Goal: Information Seeking & Learning: Compare options

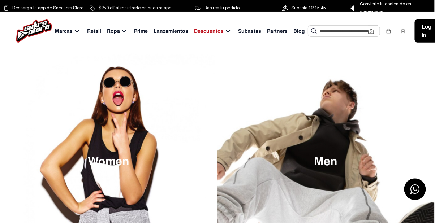
click at [68, 34] on span "Marcas" at bounding box center [64, 31] width 18 height 8
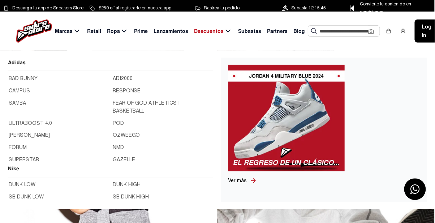
click at [11, 80] on link "BAD BUNNY" at bounding box center [59, 79] width 100 height 8
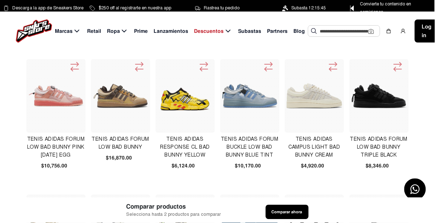
click at [239, 93] on img at bounding box center [250, 96] width 56 height 40
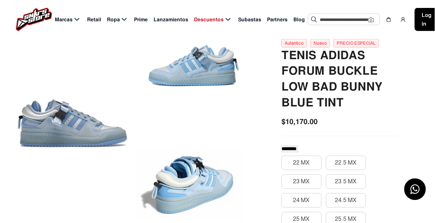
scroll to position [76, 0]
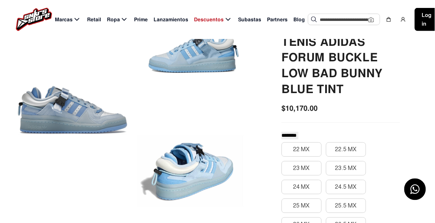
click at [32, 108] on div at bounding box center [72, 110] width 110 height 236
click at [58, 115] on div at bounding box center [72, 110] width 110 height 236
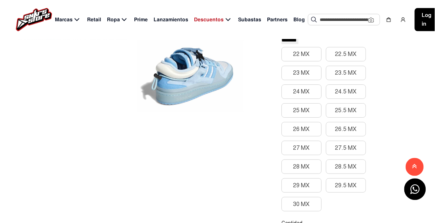
scroll to position [0, 0]
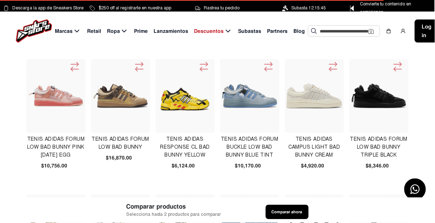
click at [35, 103] on img at bounding box center [56, 96] width 56 height 56
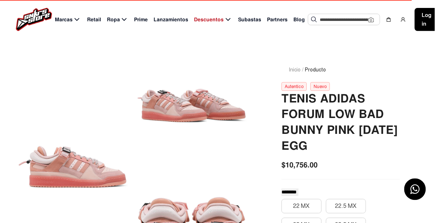
scroll to position [34, 0]
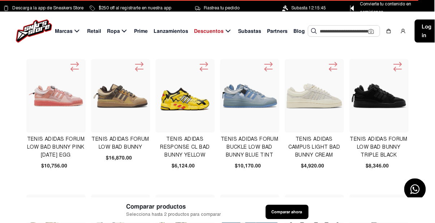
click at [67, 29] on span "Marcas" at bounding box center [64, 31] width 18 height 8
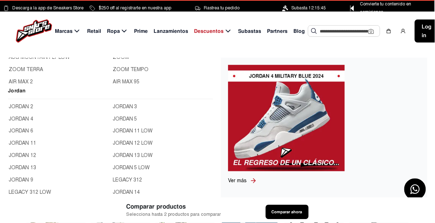
scroll to position [23, 0]
click at [12, 122] on link "JORDAN 4" at bounding box center [59, 120] width 100 height 8
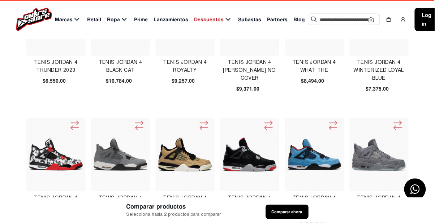
scroll to position [76, 0]
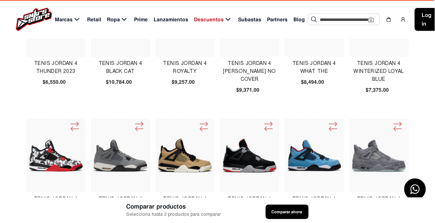
click at [314, 166] on img at bounding box center [315, 156] width 56 height 56
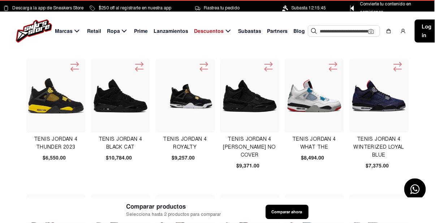
click at [71, 34] on span "Marcas" at bounding box center [64, 31] width 18 height 8
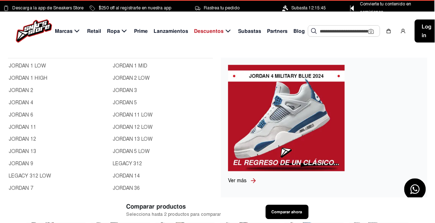
scroll to position [279, 0]
click at [119, 92] on link "JORDAN 3" at bounding box center [163, 91] width 100 height 8
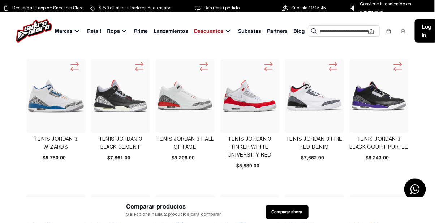
click at [70, 35] on span "Marcas" at bounding box center [64, 31] width 18 height 8
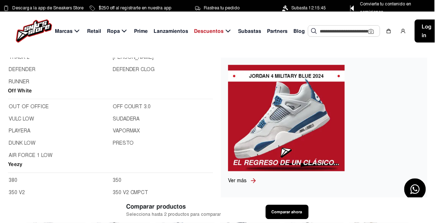
scroll to position [498, 0]
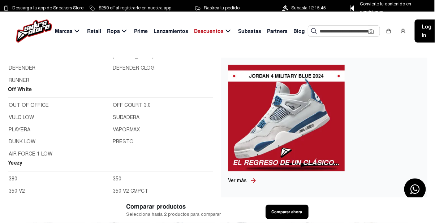
click at [13, 91] on h2 "Off White" at bounding box center [110, 91] width 205 height 13
click at [13, 157] on link "AIR FORCE 1 LOW" at bounding box center [59, 155] width 100 height 8
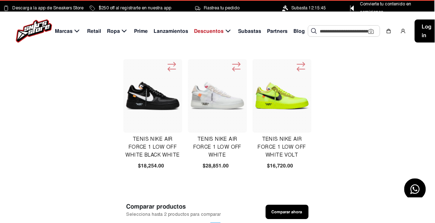
click at [92, 31] on span "Retail" at bounding box center [94, 31] width 14 height 8
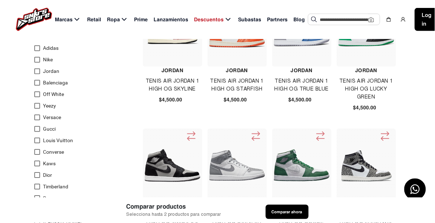
scroll to position [95, 0]
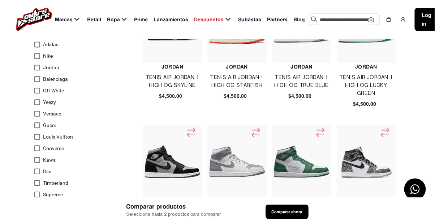
click at [38, 92] on div at bounding box center [37, 91] width 6 height 6
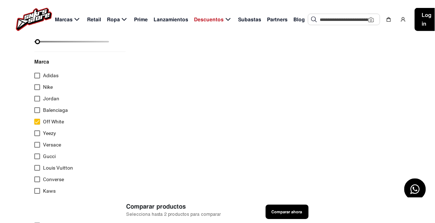
scroll to position [65, 0]
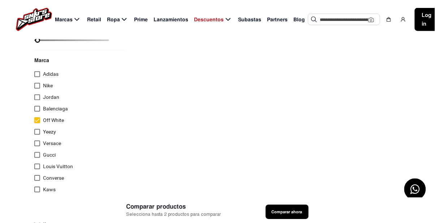
click at [36, 121] on div at bounding box center [37, 121] width 6 height 6
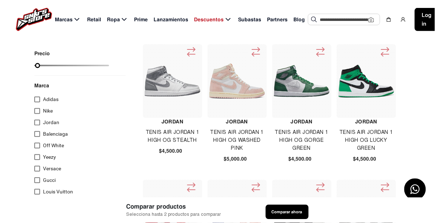
scroll to position [0, 0]
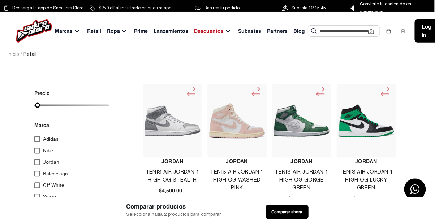
click at [249, 31] on span "Subastas" at bounding box center [249, 31] width 23 height 8
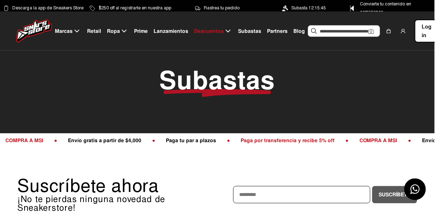
click at [214, 35] on span "Descuentos" at bounding box center [209, 31] width 30 height 8
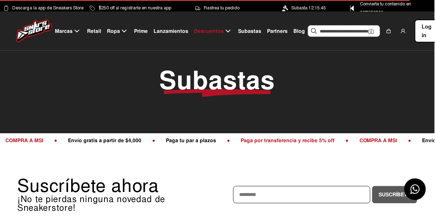
click at [118, 31] on span "Ropa" at bounding box center [113, 31] width 13 height 8
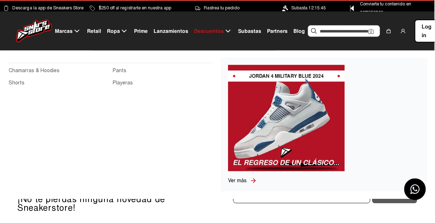
click at [114, 72] on link "Pants" at bounding box center [163, 71] width 100 height 8
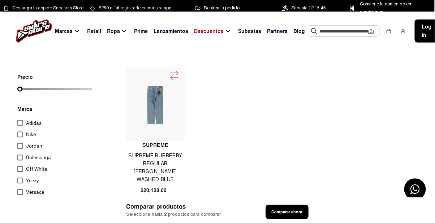
click at [116, 33] on span "Ropa" at bounding box center [113, 31] width 13 height 8
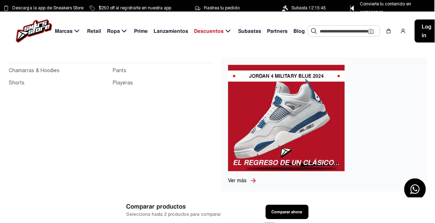
click at [15, 73] on link "Chamarras & Hoodies" at bounding box center [59, 71] width 100 height 8
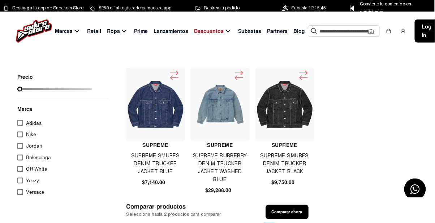
click at [71, 34] on span "Marcas" at bounding box center [64, 31] width 18 height 8
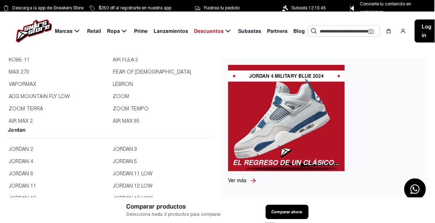
scroll to position [27, 0]
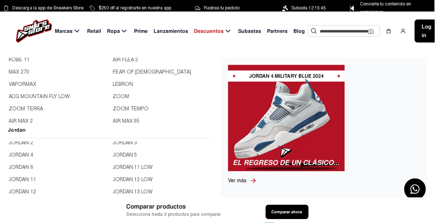
click at [31, 159] on link "JORDAN 4" at bounding box center [59, 156] width 100 height 8
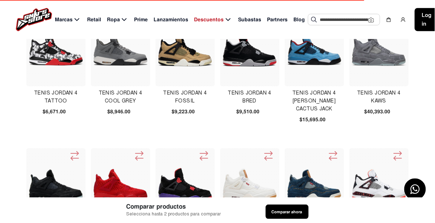
scroll to position [193, 0]
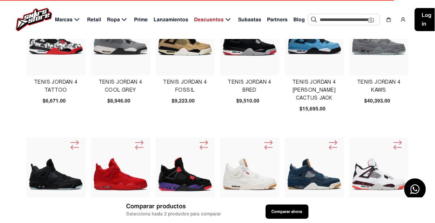
click at [319, 60] on img at bounding box center [315, 39] width 56 height 56
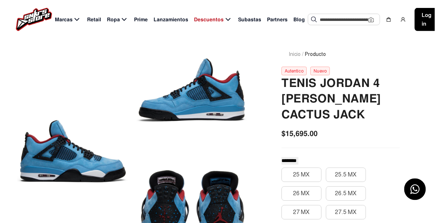
scroll to position [40, 0]
